Goal: Navigation & Orientation: Find specific page/section

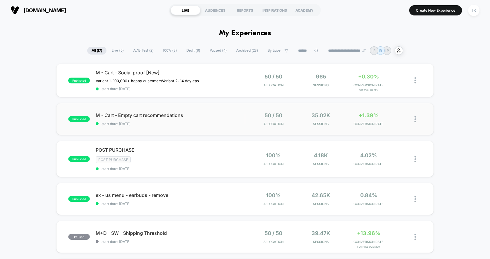
click at [228, 127] on div "published M - Cart - Empty cart recommendations start date: [DATE] 50 / 50 Allo…" at bounding box center [245, 119] width 378 height 32
click at [237, 83] on div "M - Cart - Social proof [New] Variant 1: 100,000+ happy customers Variant 2: 14…" at bounding box center [170, 80] width 149 height 21
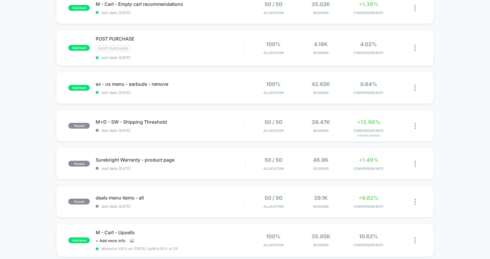
scroll to position [138, 0]
